Goal: Task Accomplishment & Management: Manage account settings

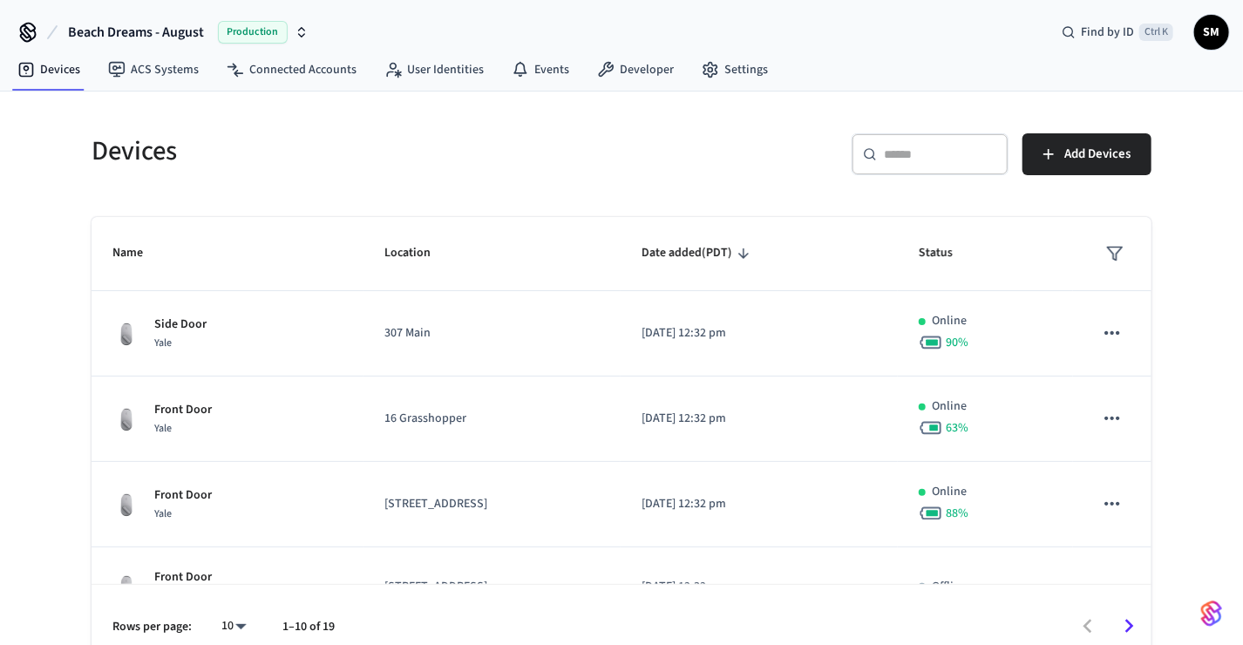
click at [960, 160] on input "text" at bounding box center [940, 154] width 113 height 17
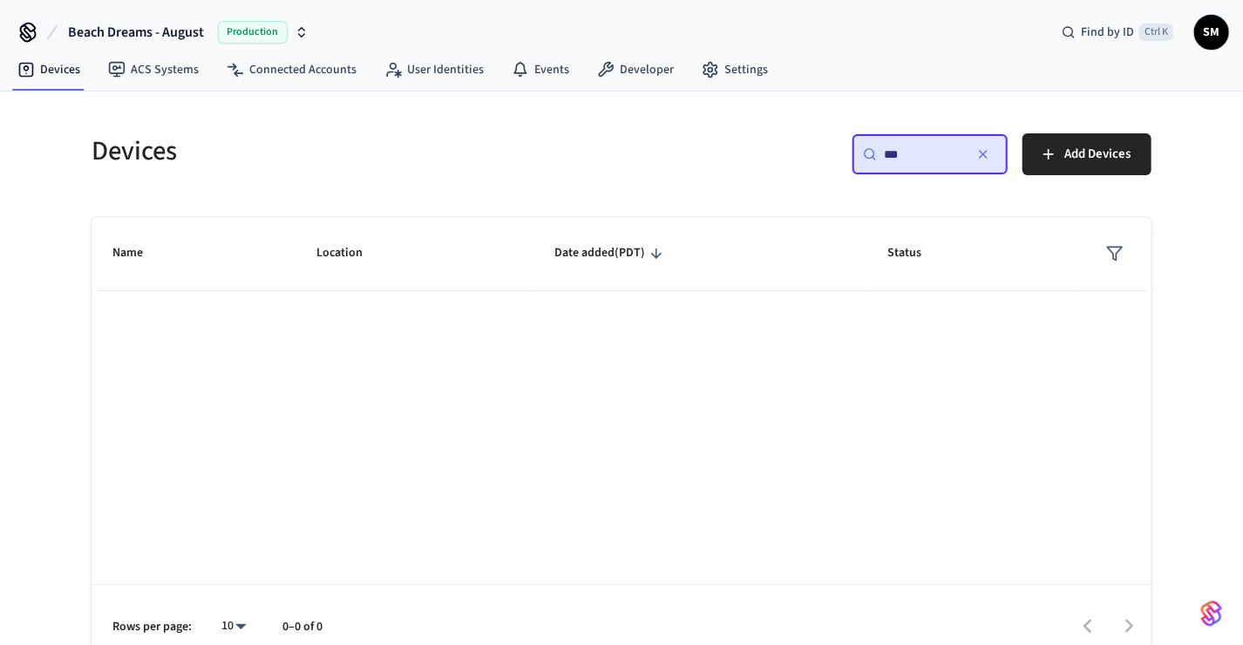
type input "*"
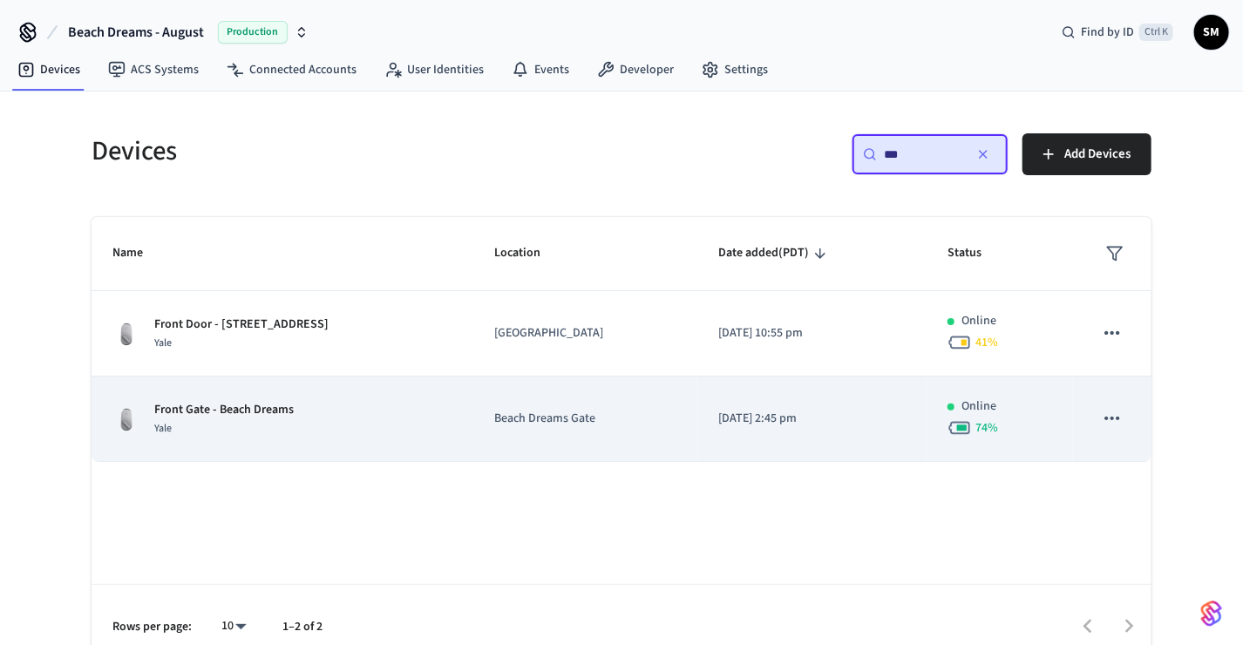
type input "***"
click at [310, 422] on div "Front Gate - Beach Dreams Yale" at bounding box center [282, 419] width 341 height 37
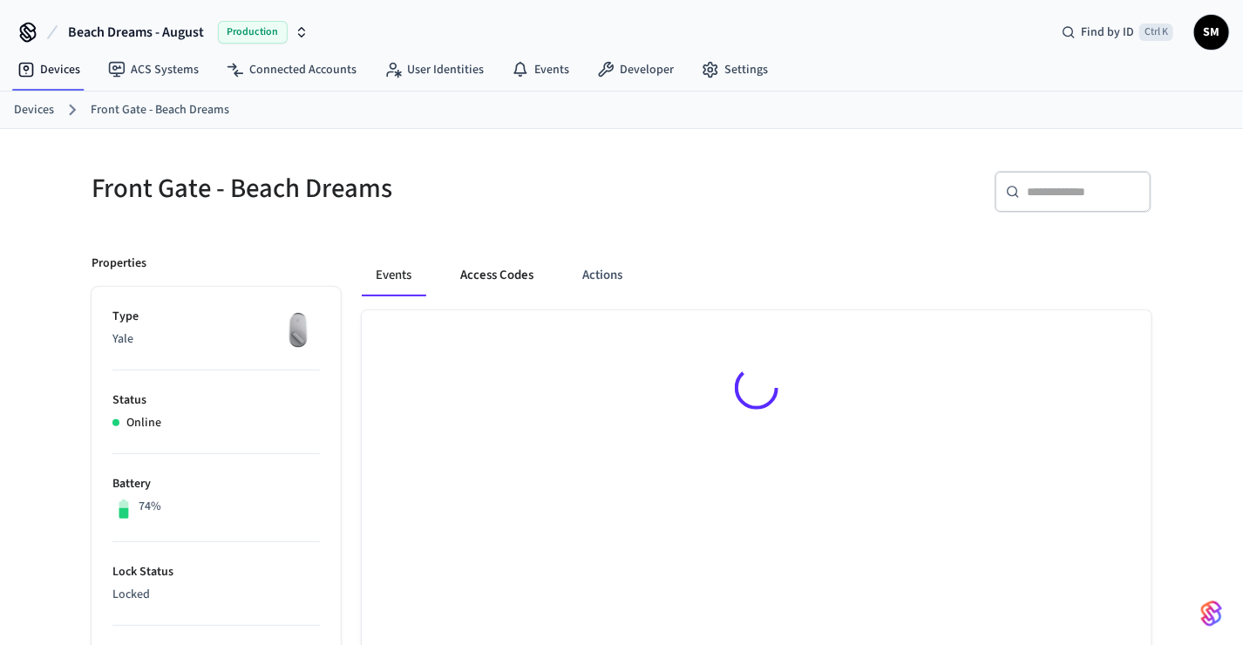
click at [487, 275] on button "Access Codes" at bounding box center [496, 276] width 101 height 42
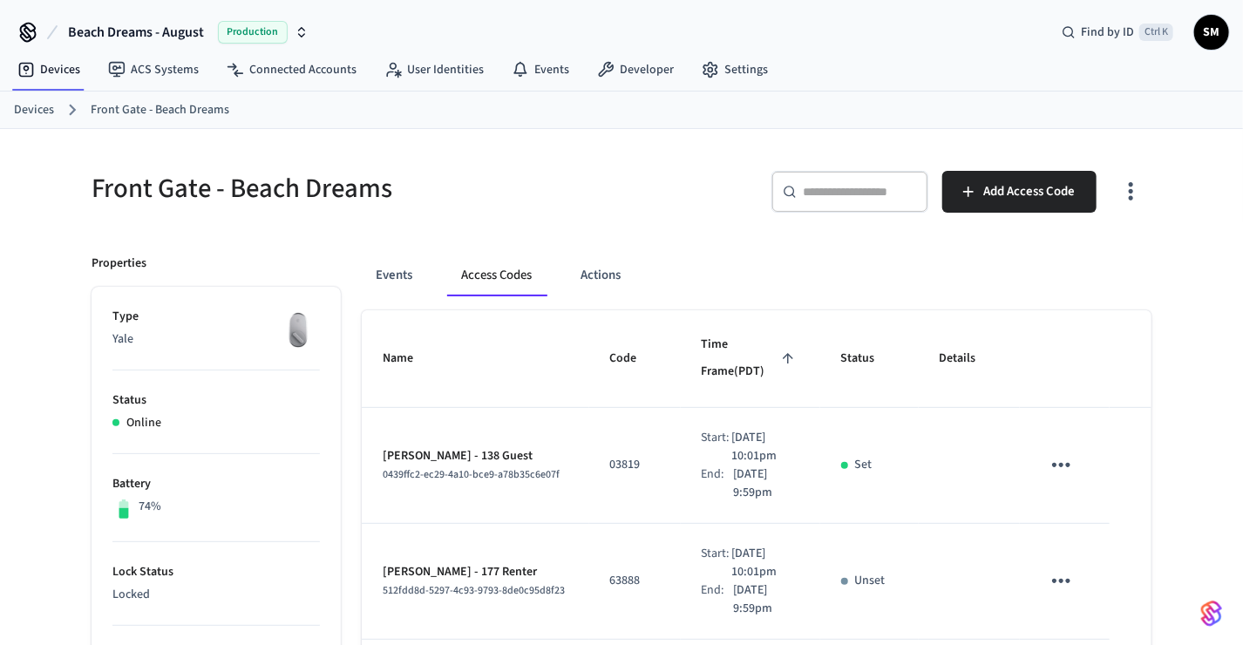
click at [826, 188] on input "text" at bounding box center [860, 191] width 113 height 17
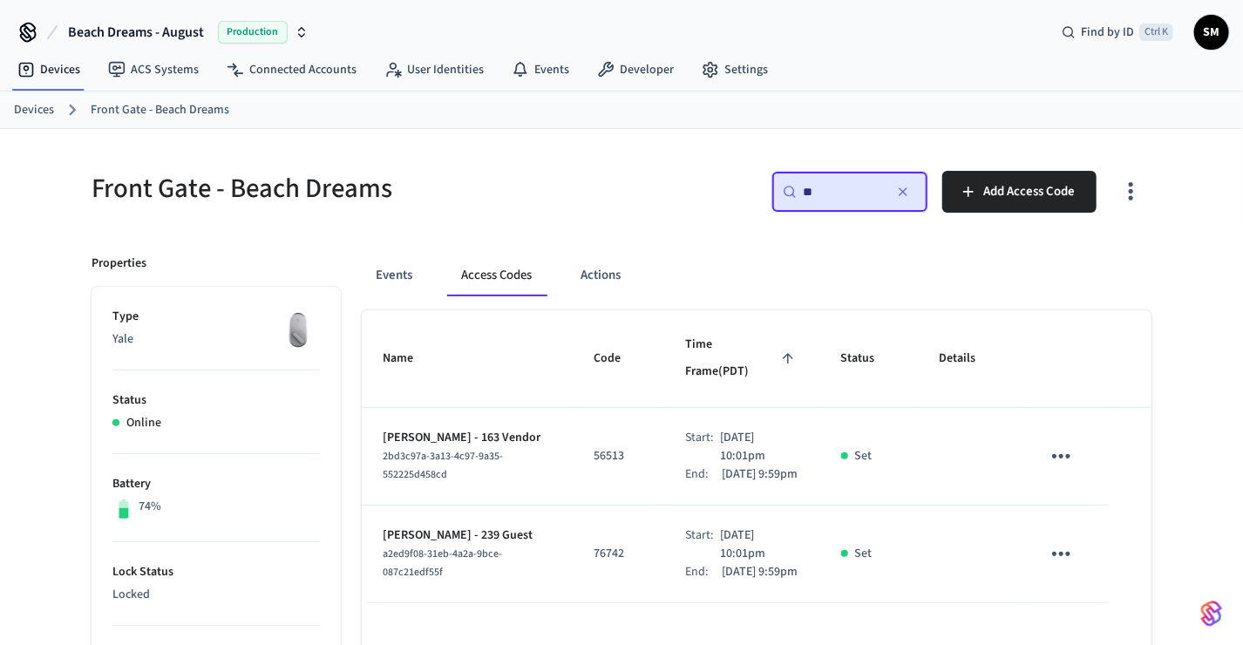
type input "*"
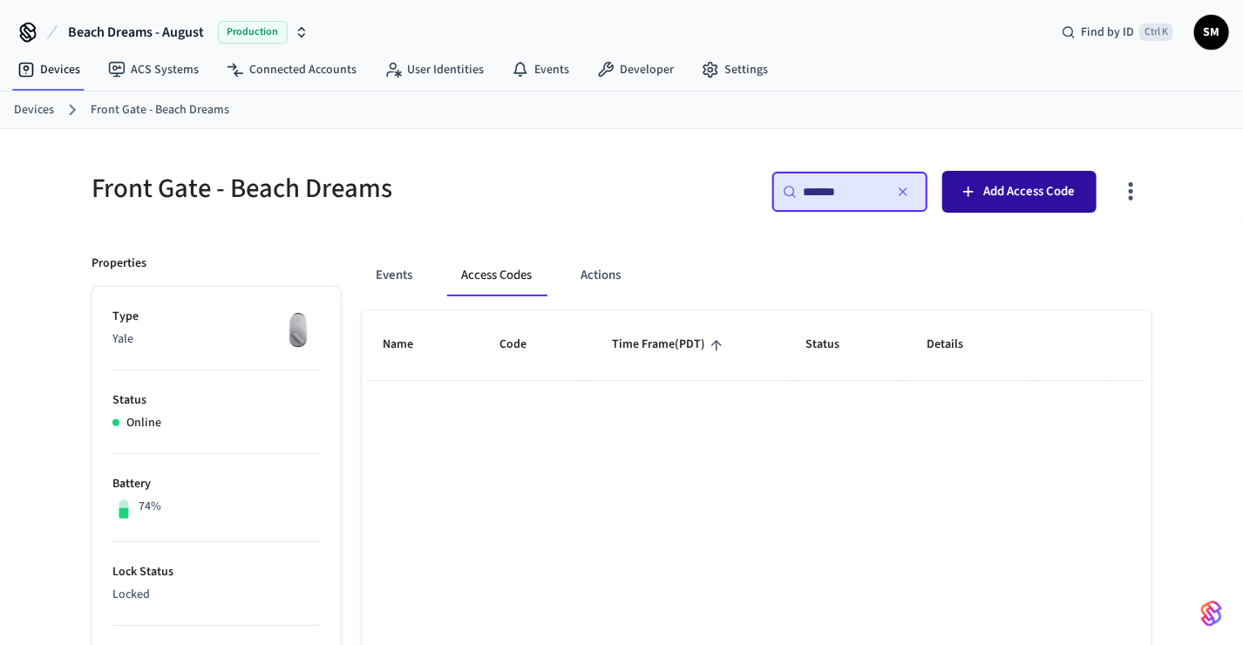
type input "*******"
click at [975, 205] on button "Add Access Code" at bounding box center [1019, 192] width 154 height 42
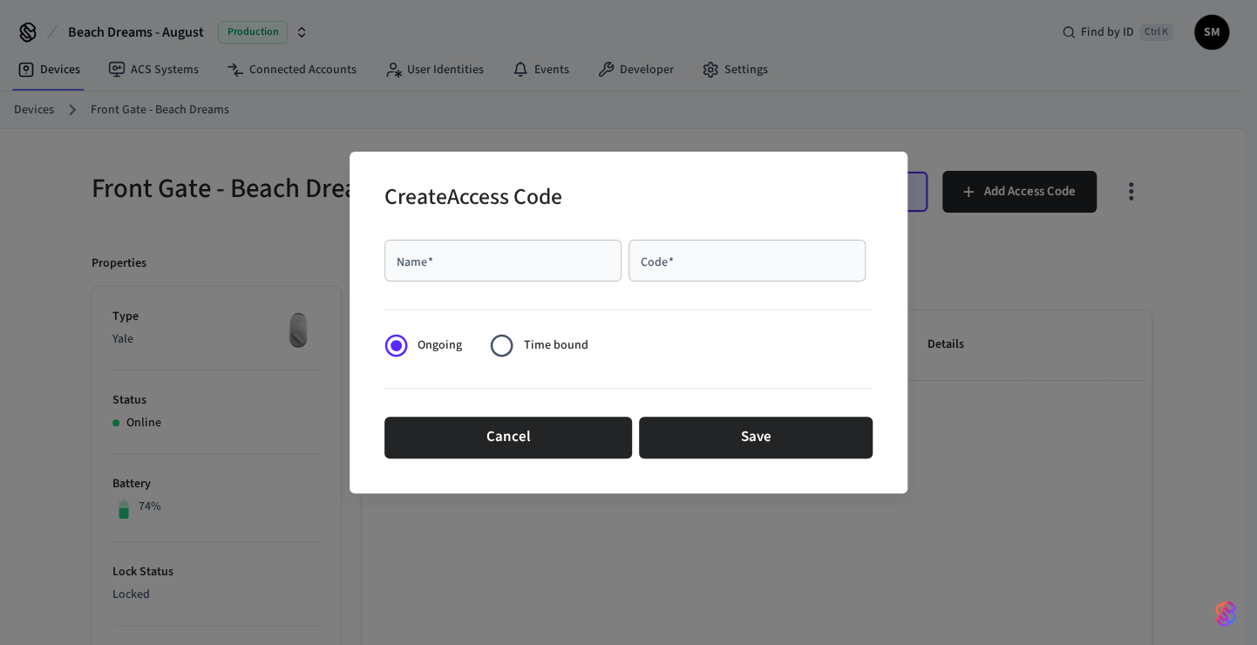
click at [493, 248] on div "Name   *" at bounding box center [502, 261] width 237 height 42
type input "*"
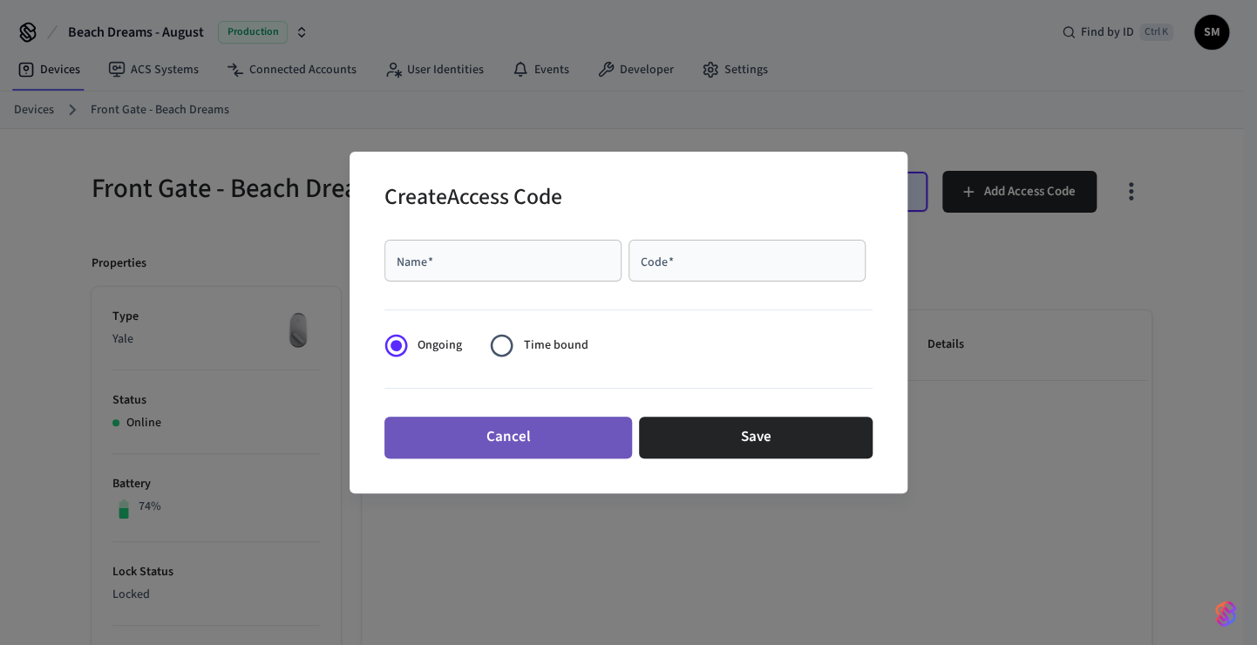
click at [480, 443] on button "Cancel" at bounding box center [508, 438] width 248 height 42
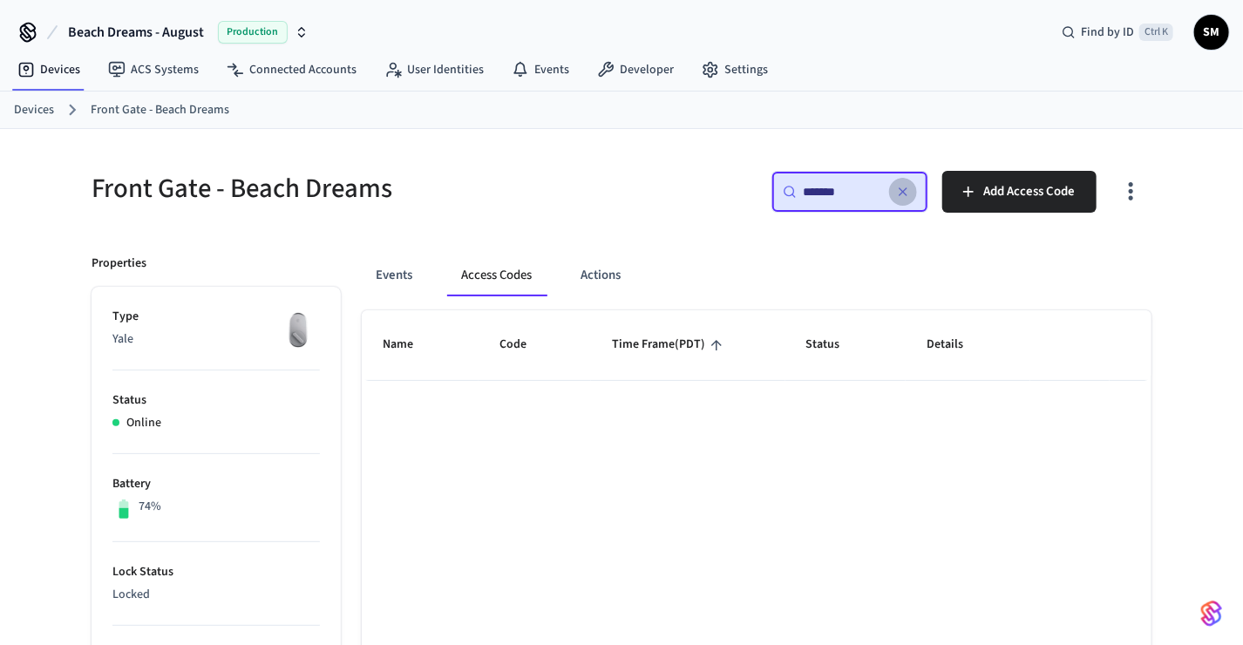
click at [907, 199] on button "button" at bounding box center [903, 192] width 28 height 28
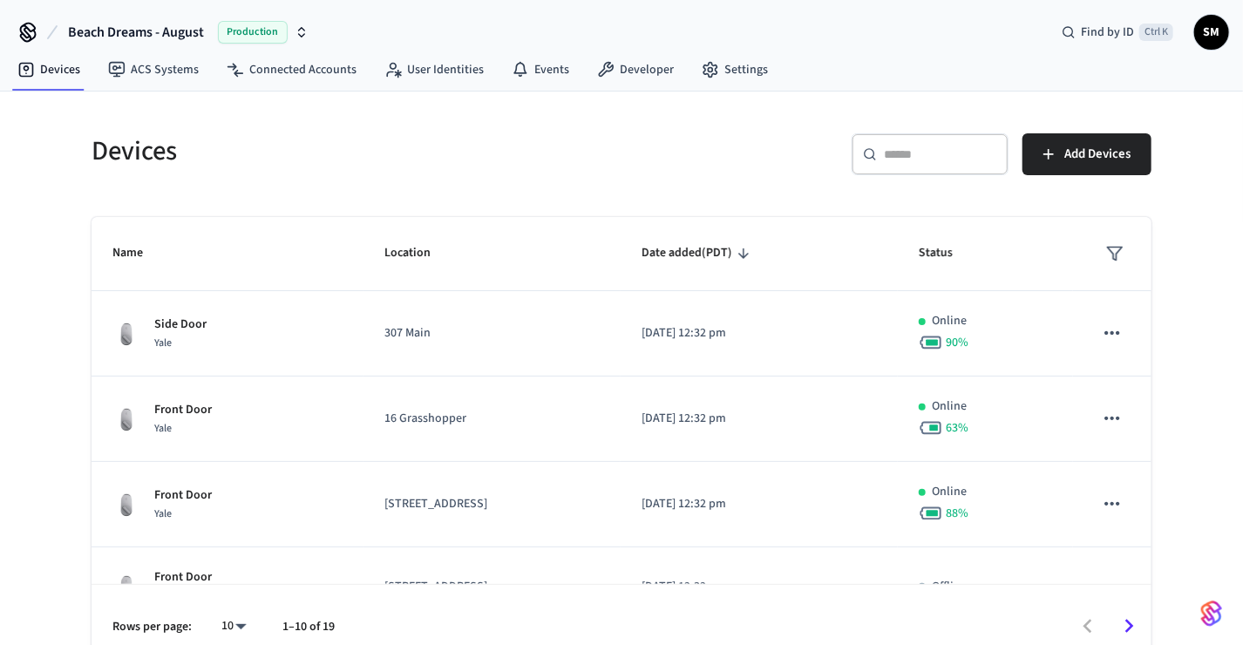
click at [914, 190] on div "Devices ​ ​ Add Devices Name Location Date added (PDT) Status Side Door Yale 30…" at bounding box center [622, 390] width 1088 height 556
click at [921, 163] on div "​ ​" at bounding box center [930, 154] width 157 height 42
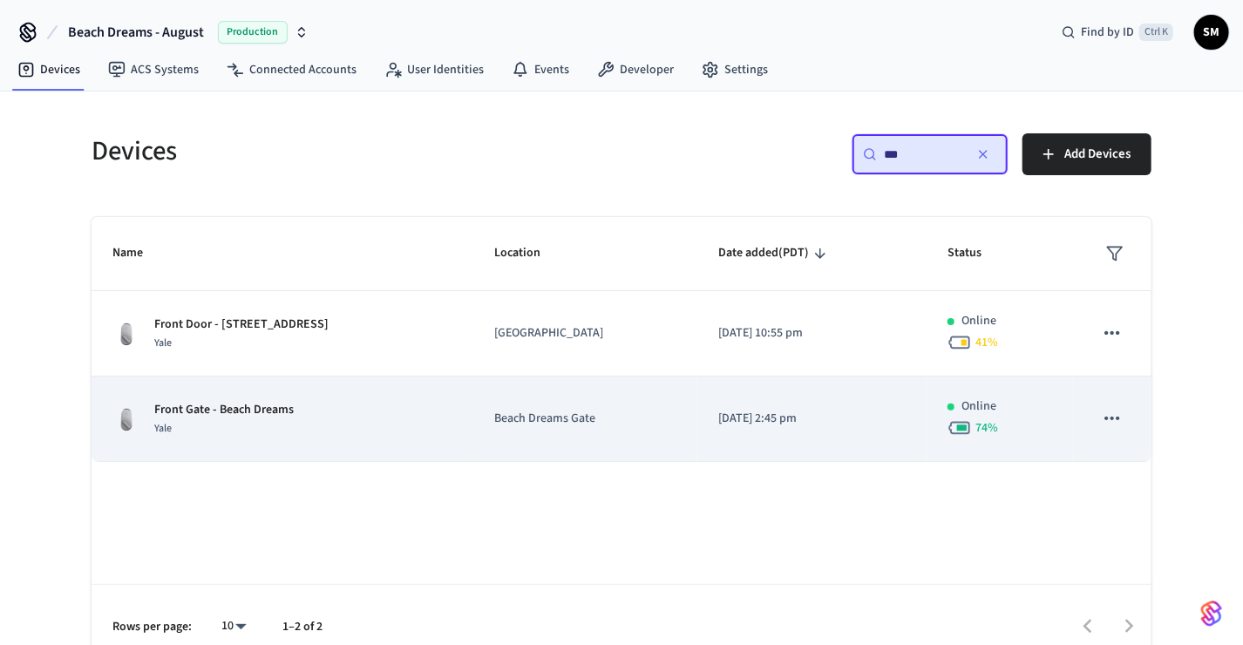
type input "***"
click at [252, 429] on div "Yale" at bounding box center [223, 428] width 139 height 18
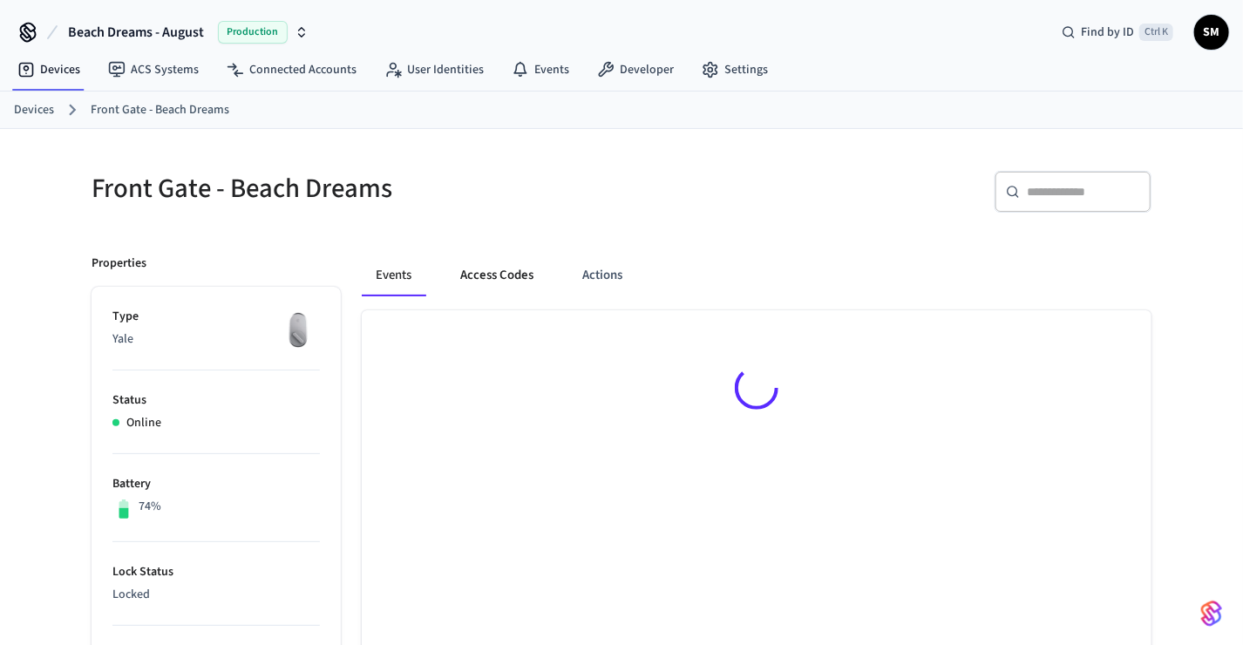
click at [508, 275] on button "Access Codes" at bounding box center [496, 276] width 101 height 42
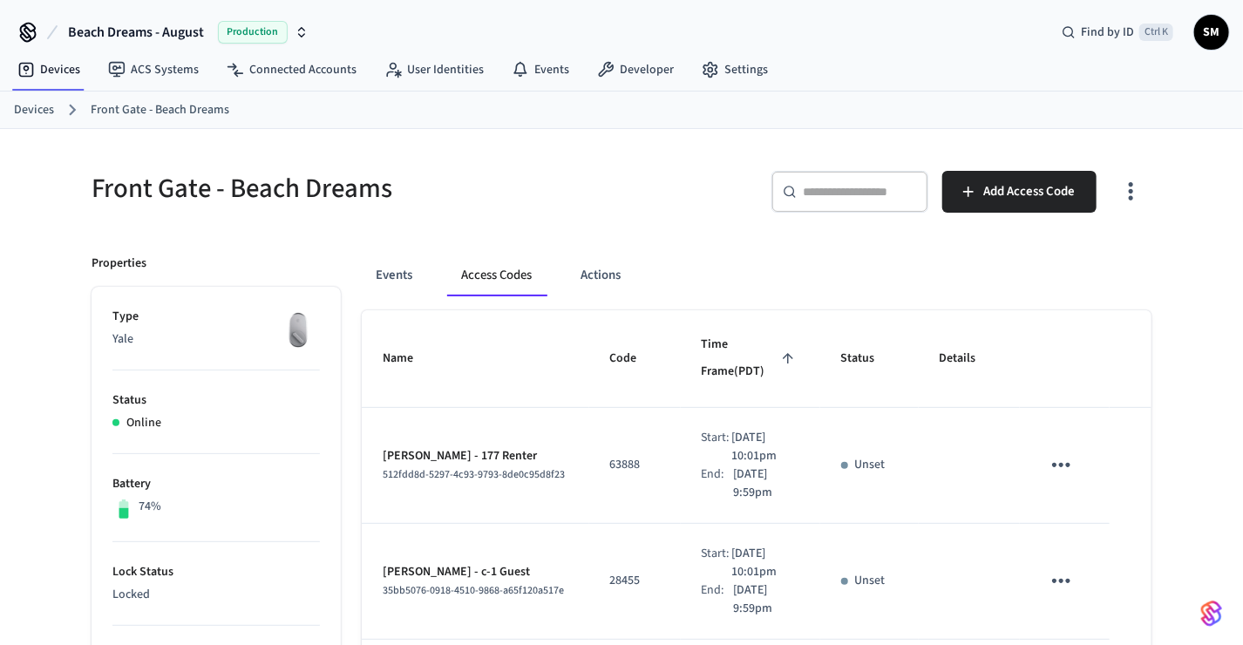
click at [856, 179] on div "​ ​" at bounding box center [849, 192] width 157 height 42
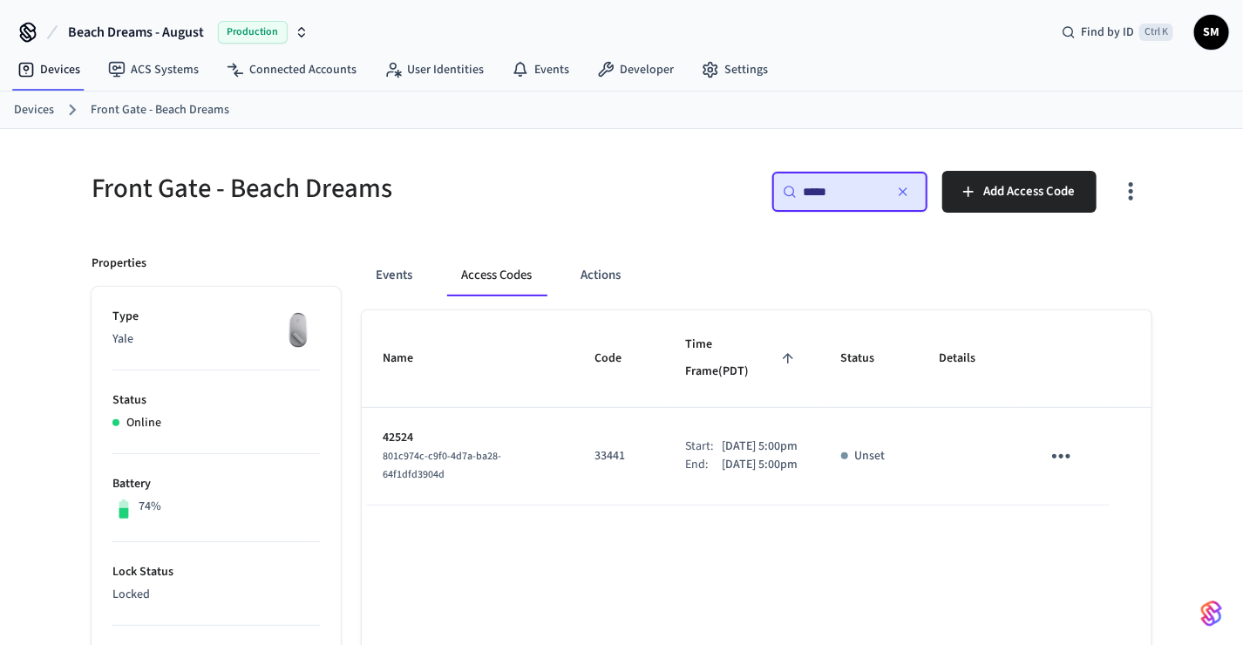
type input "*****"
click at [1066, 443] on icon "sticky table" at bounding box center [1061, 456] width 27 height 27
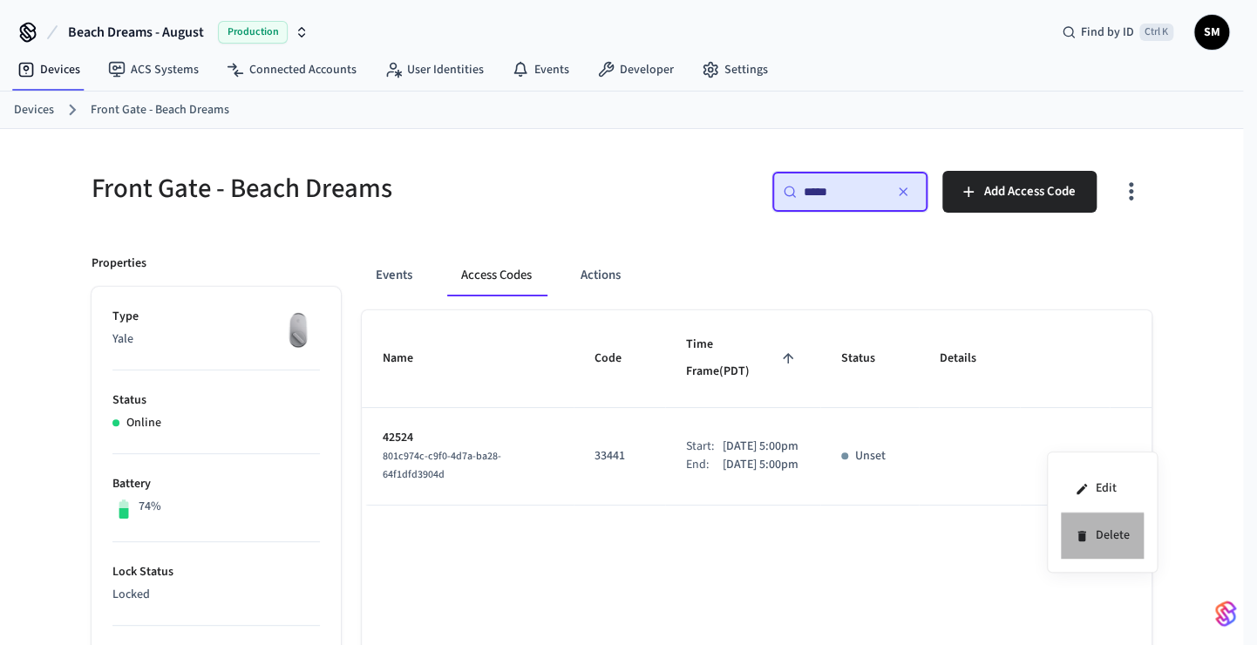
click at [1075, 540] on icon at bounding box center [1082, 536] width 14 height 14
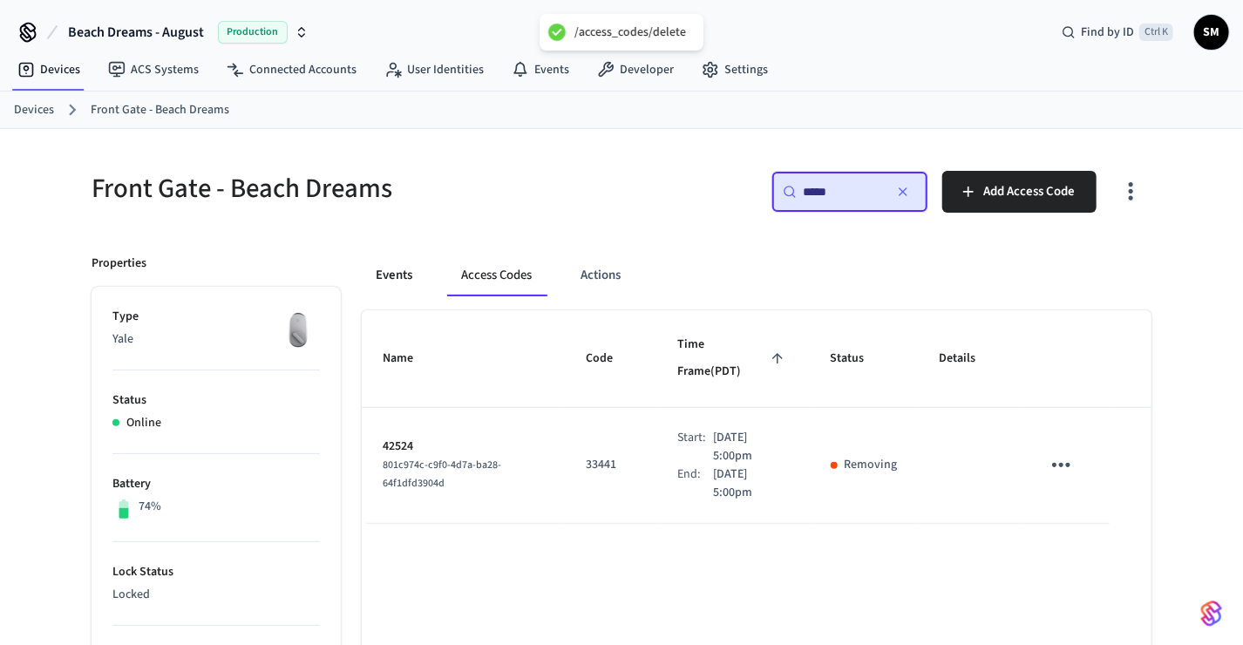
click at [397, 279] on button "Events" at bounding box center [394, 276] width 65 height 42
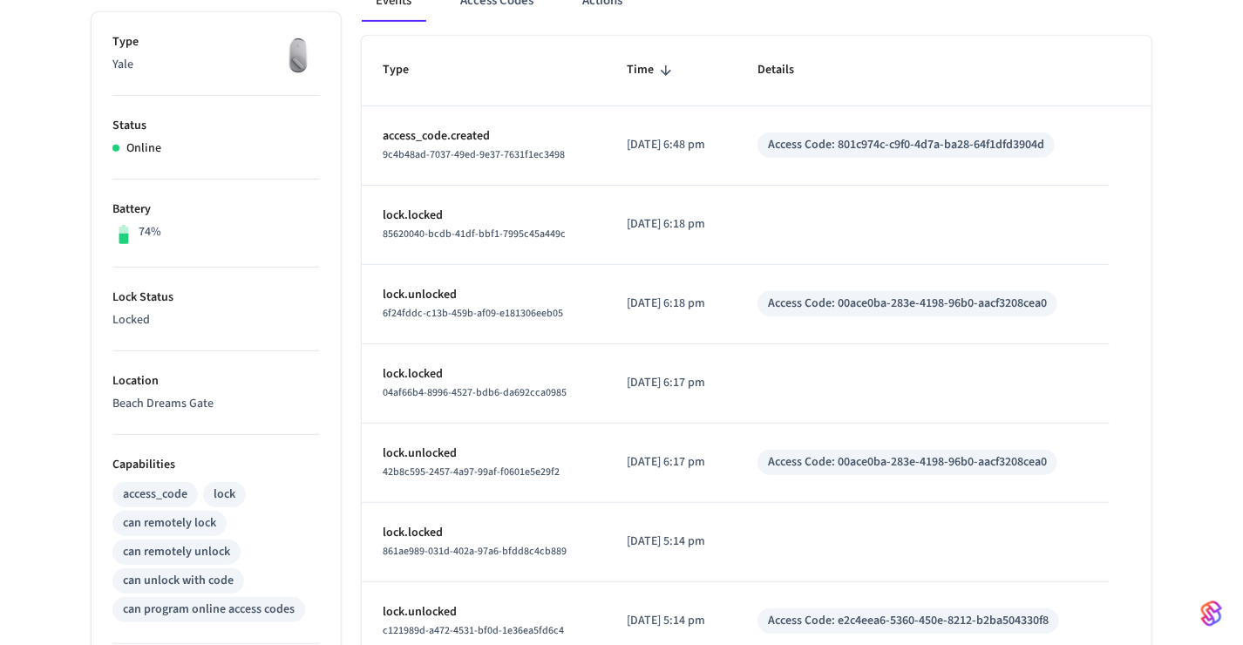
scroll to position [274, 0]
